Goal: Information Seeking & Learning: Learn about a topic

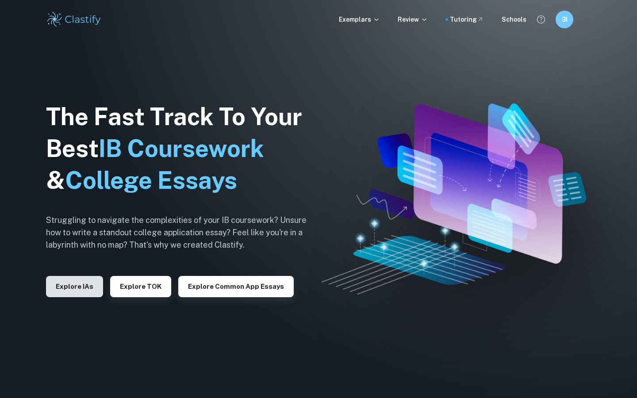
click at [89, 285] on button "Explore IAs" at bounding box center [74, 286] width 57 height 21
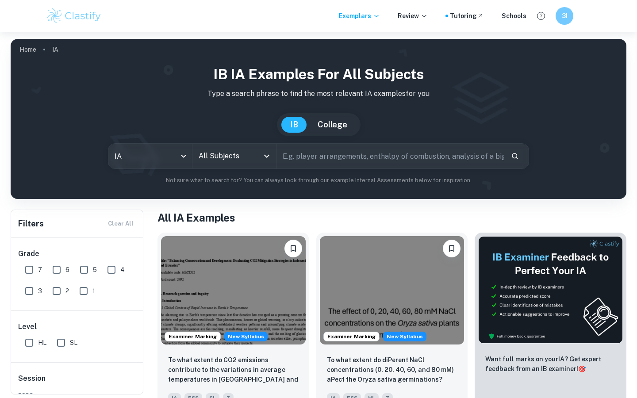
click at [312, 160] on input "text" at bounding box center [390, 156] width 227 height 25
type input "p"
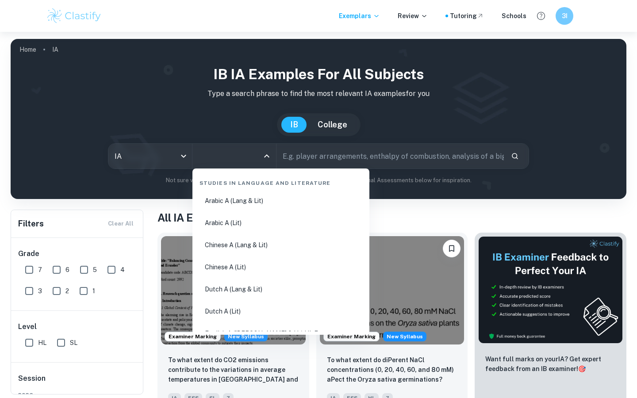
click at [257, 151] on input "All Subjects" at bounding box center [227, 156] width 62 height 17
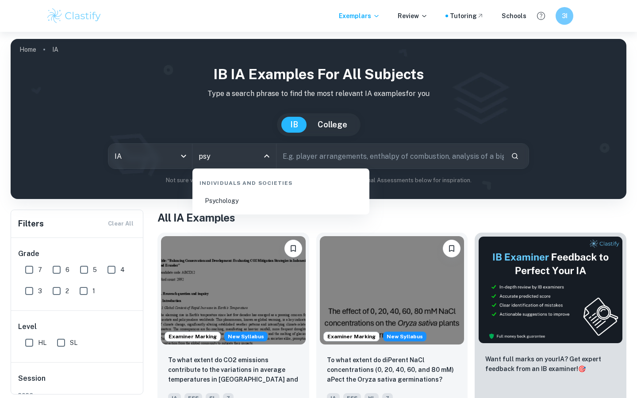
click at [244, 206] on li "Psychology" at bounding box center [281, 201] width 170 height 20
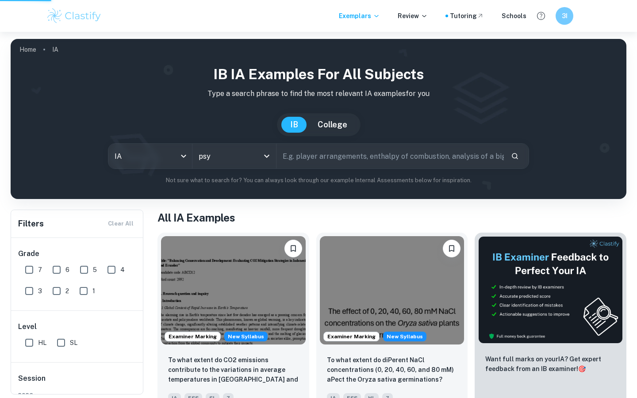
type input "Psychology"
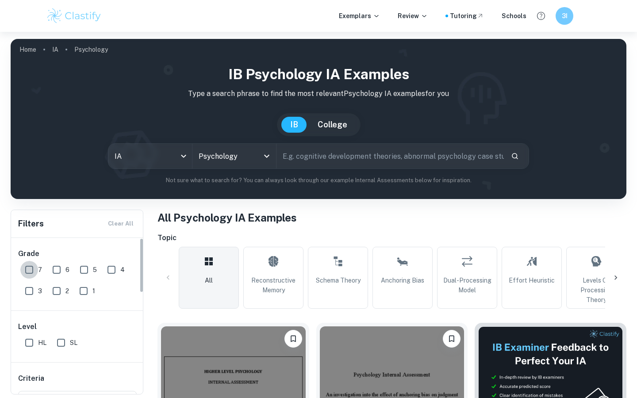
click at [35, 268] on input "7" at bounding box center [29, 270] width 18 height 18
checkbox input "true"
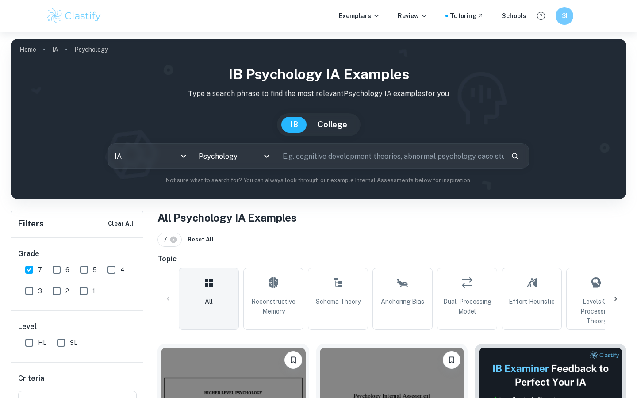
scroll to position [196, 0]
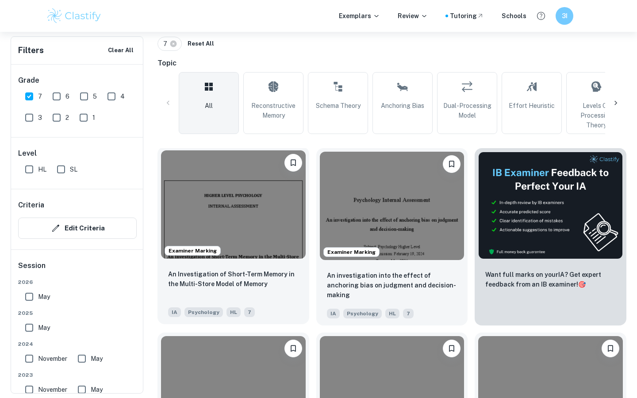
click at [223, 215] on img at bounding box center [233, 204] width 145 height 108
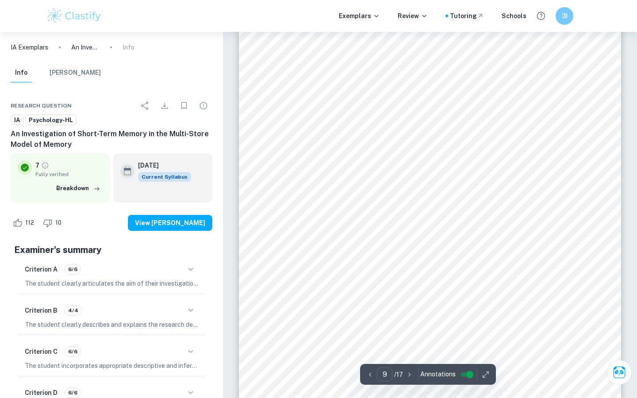
scroll to position [4073, 0]
type input "8"
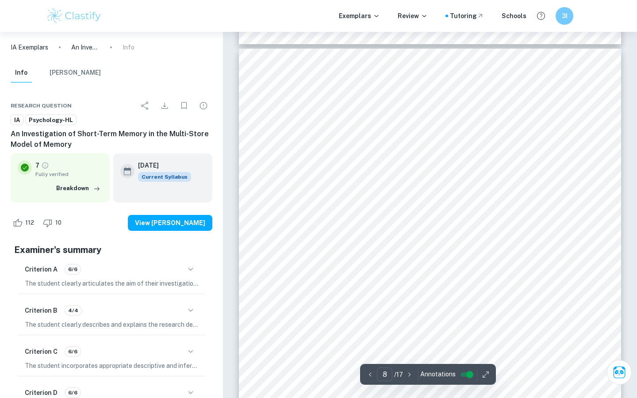
scroll to position [3547, 0]
